Goal: Task Accomplishment & Management: Use online tool/utility

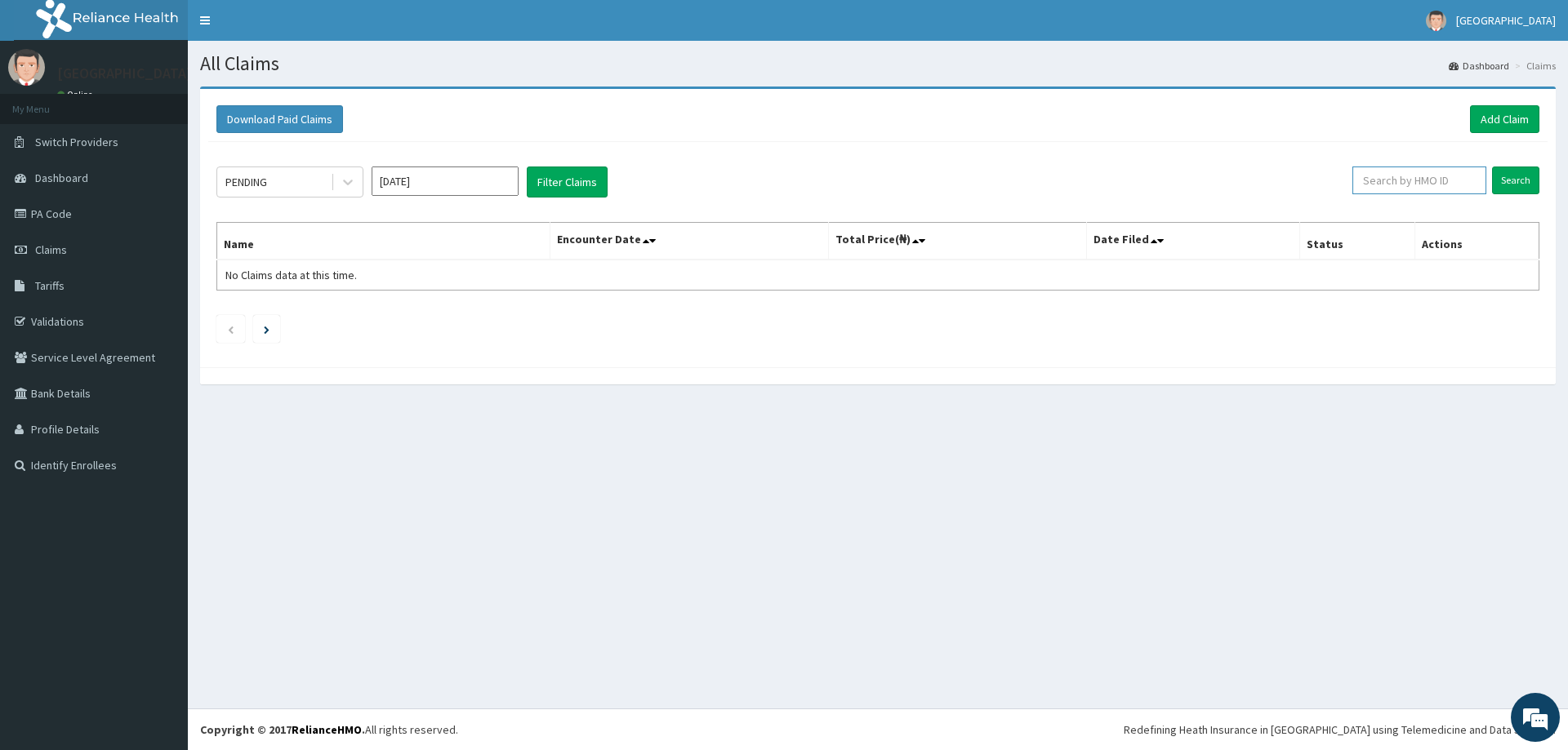
click at [1372, 188] on input "text" at bounding box center [1419, 181] width 134 height 28
paste input "ERM/10100/B"
type input "ERM/10100/B"
click at [1513, 177] on input "Search" at bounding box center [1515, 181] width 48 height 28
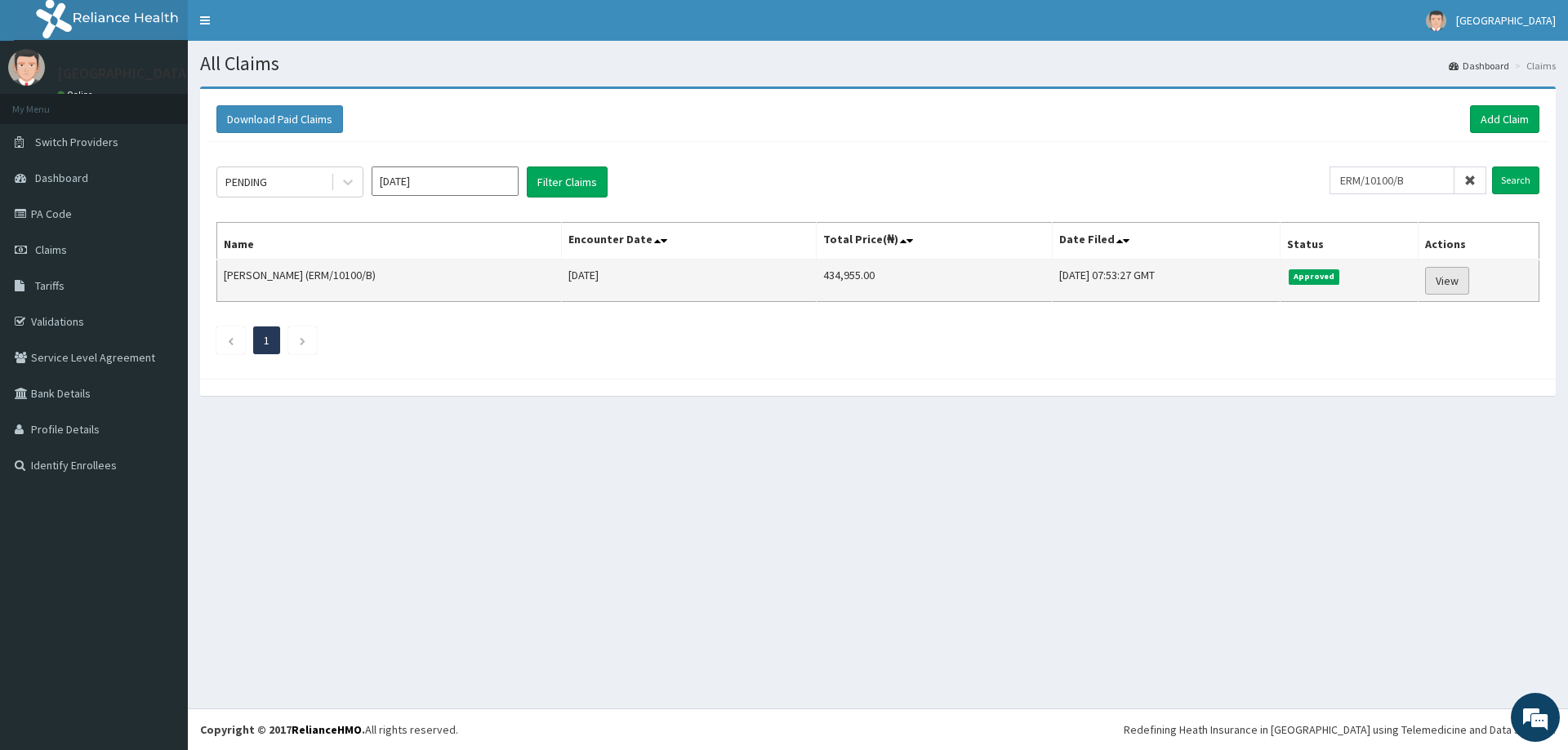
click at [1451, 280] on link "View" at bounding box center [1446, 281] width 44 height 28
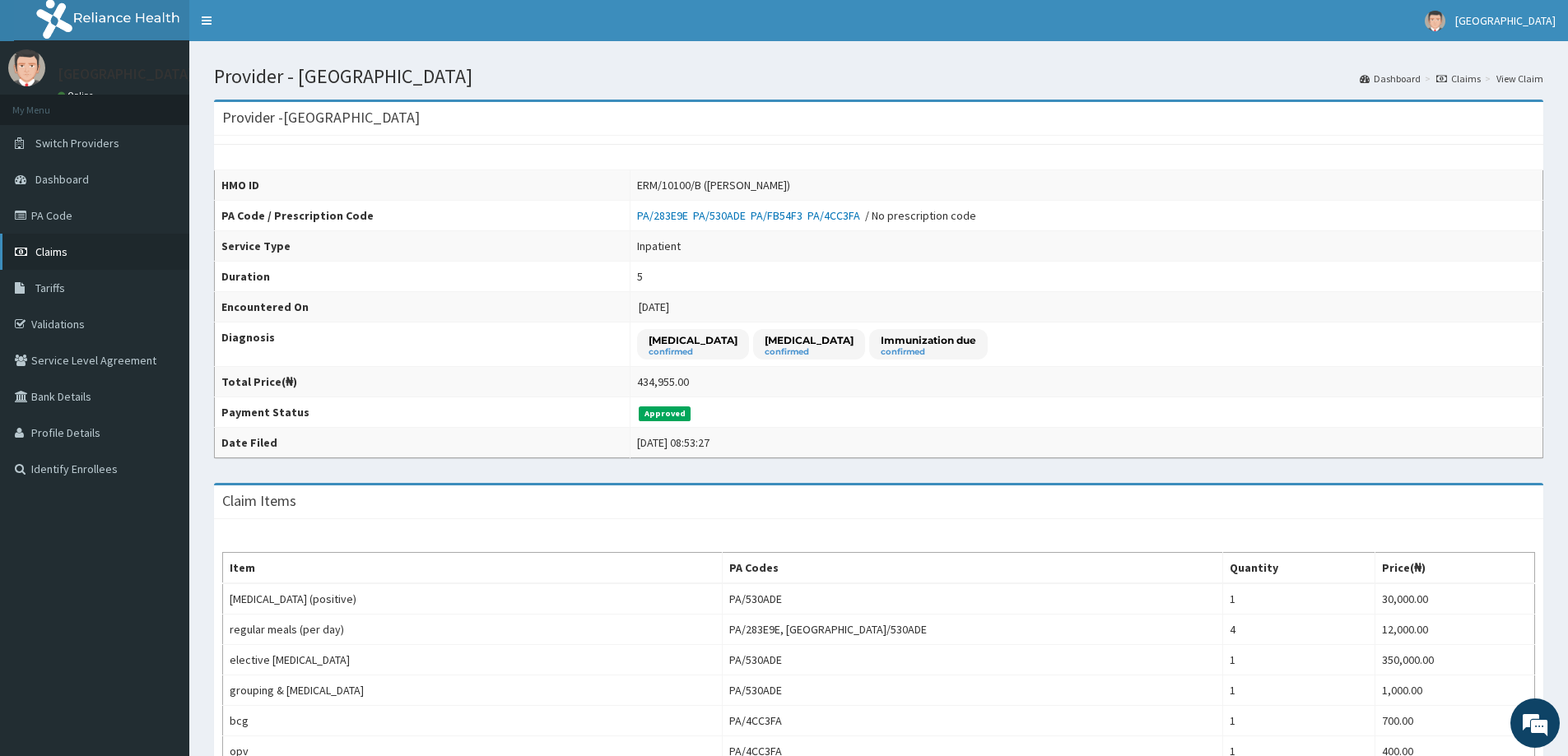
click at [50, 256] on span "Claims" at bounding box center [51, 251] width 32 height 15
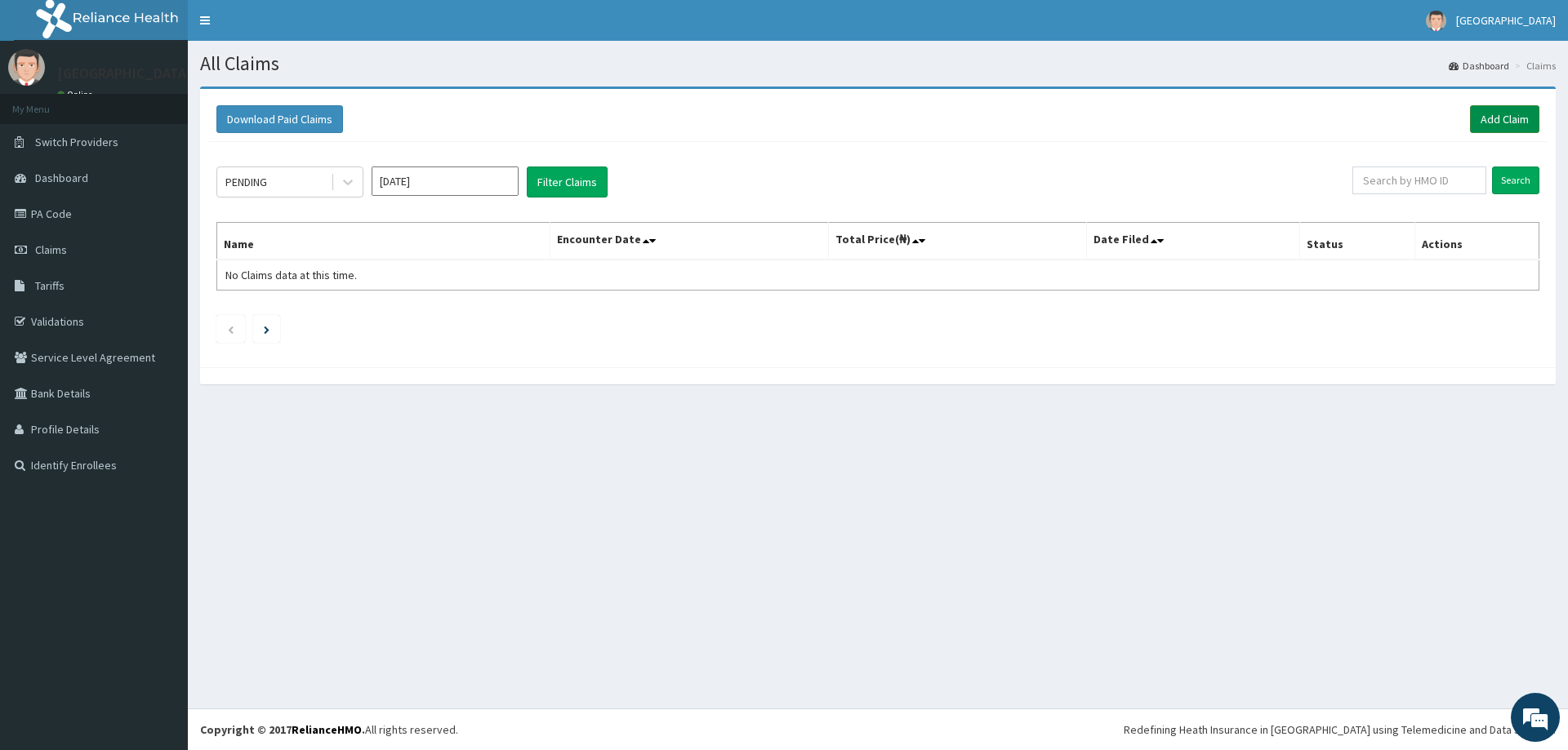
click at [1502, 110] on link "Add Claim" at bounding box center [1505, 119] width 69 height 28
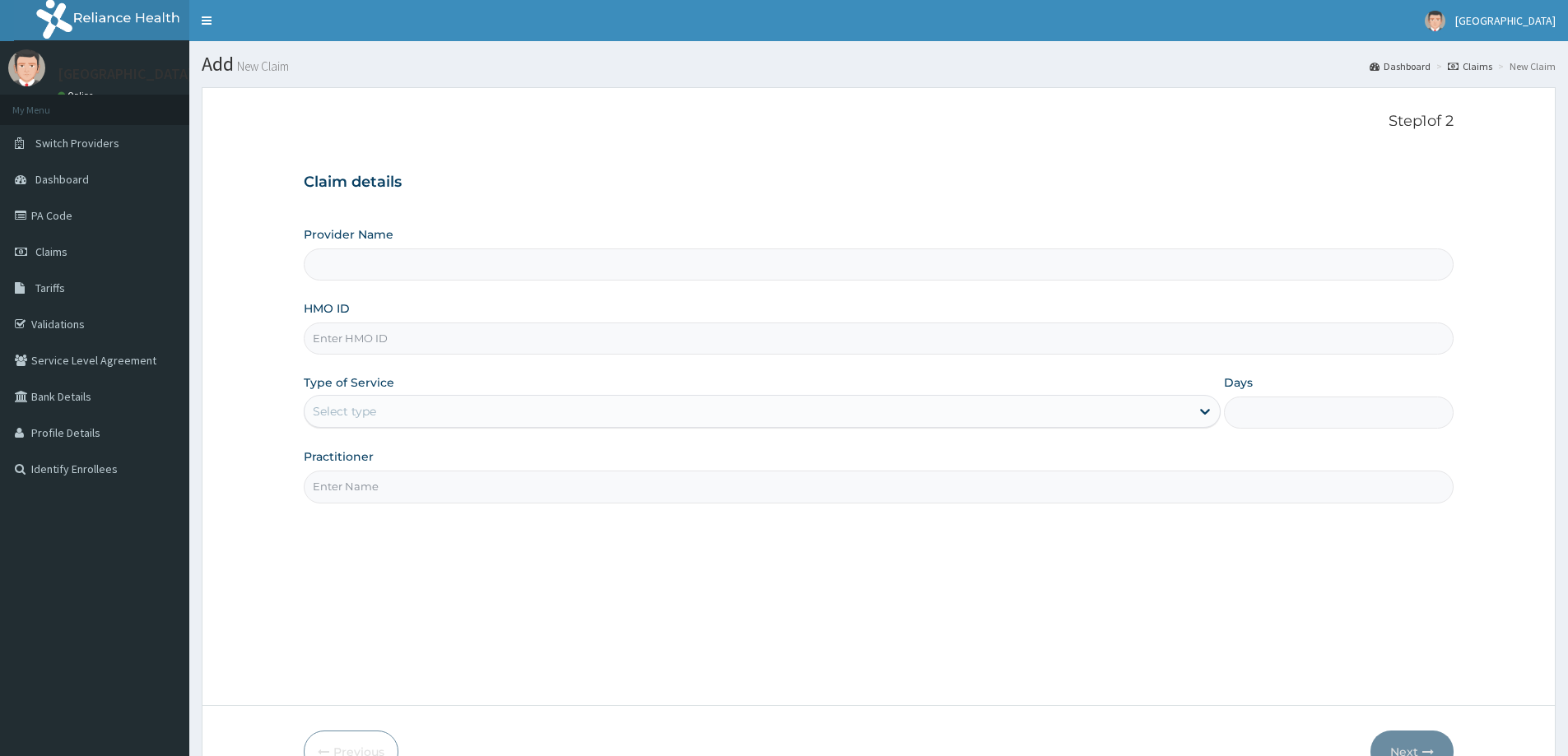
type input "[GEOGRAPHIC_DATA]"
